Goal: Transaction & Acquisition: Obtain resource

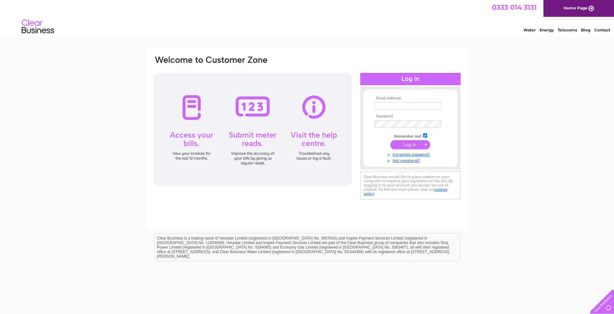
type input "duncan@servicecentre-scotland.co.uk"
click at [404, 145] on input "submit" at bounding box center [410, 144] width 40 height 9
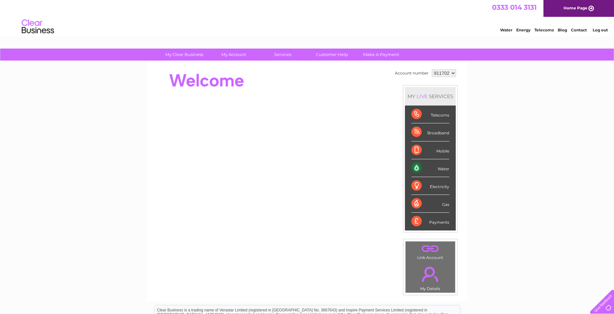
click at [433, 72] on select "911702 911703" at bounding box center [444, 73] width 24 height 8
select select "911703"
click at [432, 69] on select "911702 911703" at bounding box center [444, 73] width 24 height 8
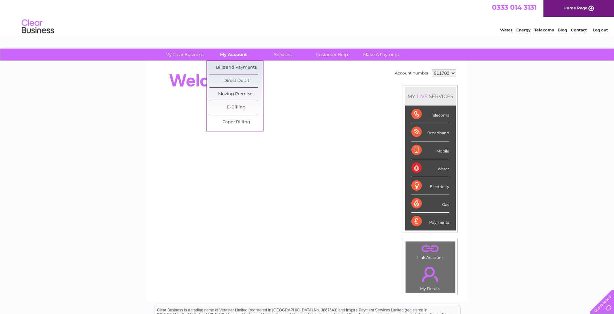
click at [240, 55] on link "My Account" at bounding box center [233, 55] width 53 height 12
click at [240, 66] on link "Bills and Payments" at bounding box center [235, 67] width 53 height 13
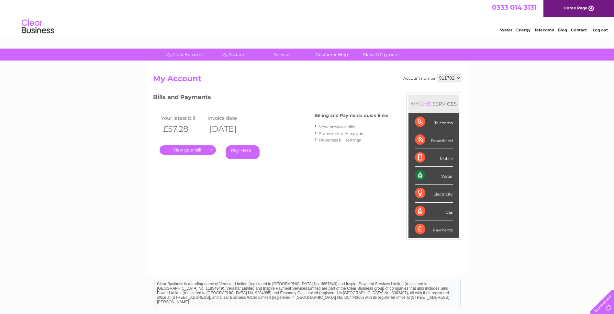
click at [440, 80] on select "911702 911703" at bounding box center [449, 78] width 24 height 8
select select "911703"
click at [437, 74] on select "911702 911703" at bounding box center [449, 78] width 24 height 8
click at [328, 124] on link "View previous bills" at bounding box center [337, 126] width 36 height 5
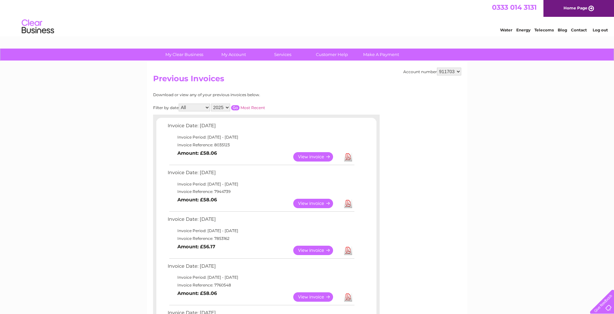
click at [318, 153] on link "View" at bounding box center [317, 156] width 48 height 9
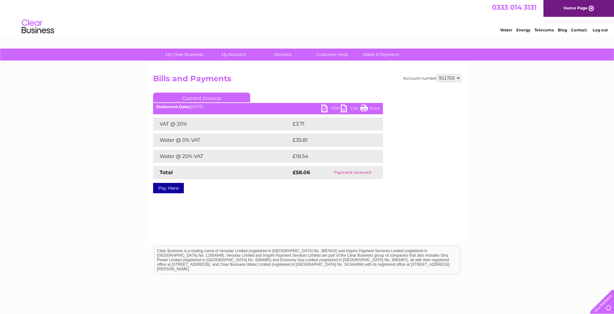
click at [333, 107] on link "PDF" at bounding box center [330, 109] width 19 height 9
